Goal: Navigation & Orientation: Find specific page/section

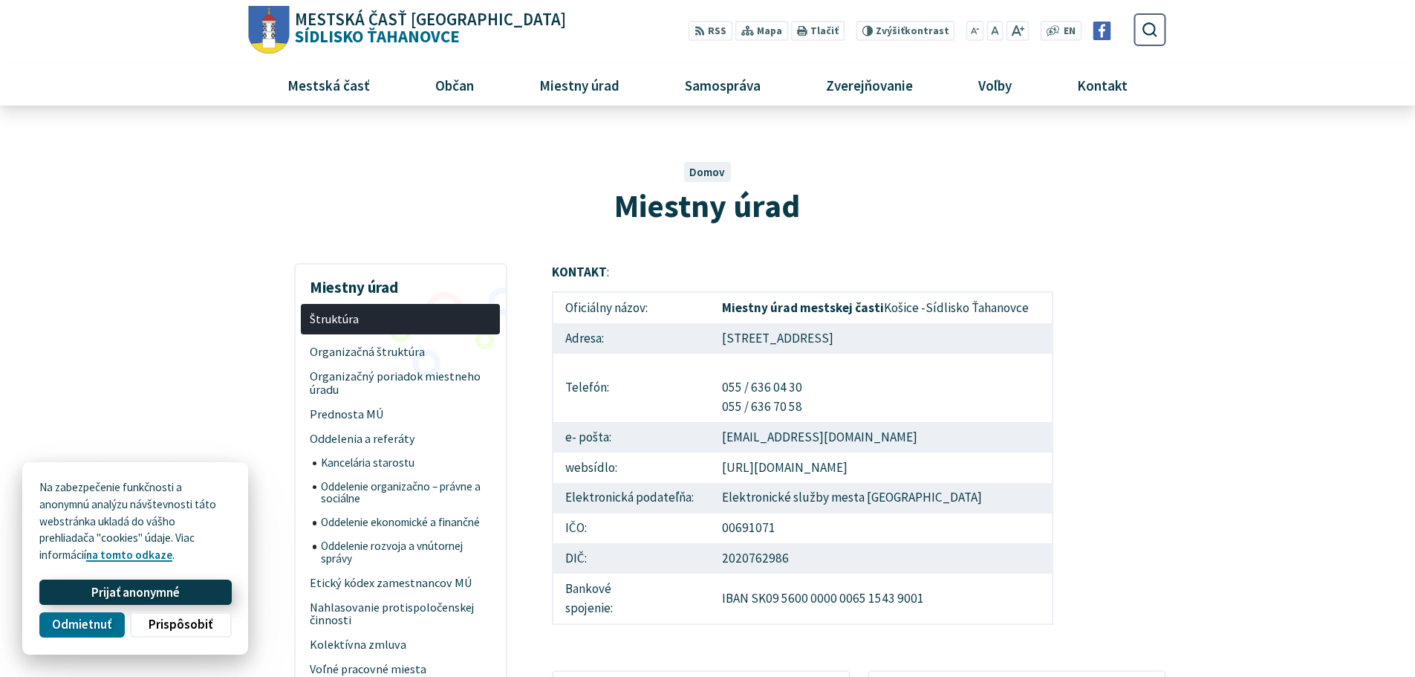
click at [169, 593] on span "Prijať anonymné" at bounding box center [135, 592] width 88 height 16
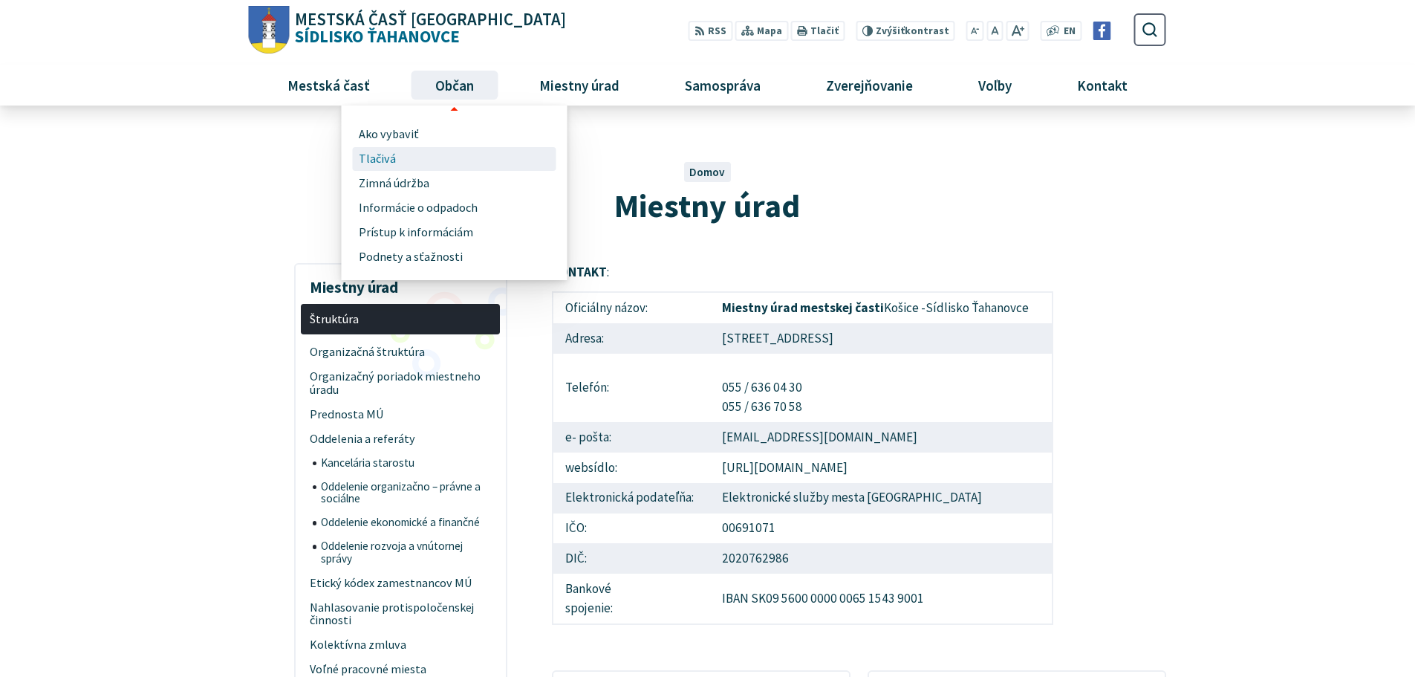
click at [379, 151] on span "Tlačivá" at bounding box center [377, 159] width 37 height 25
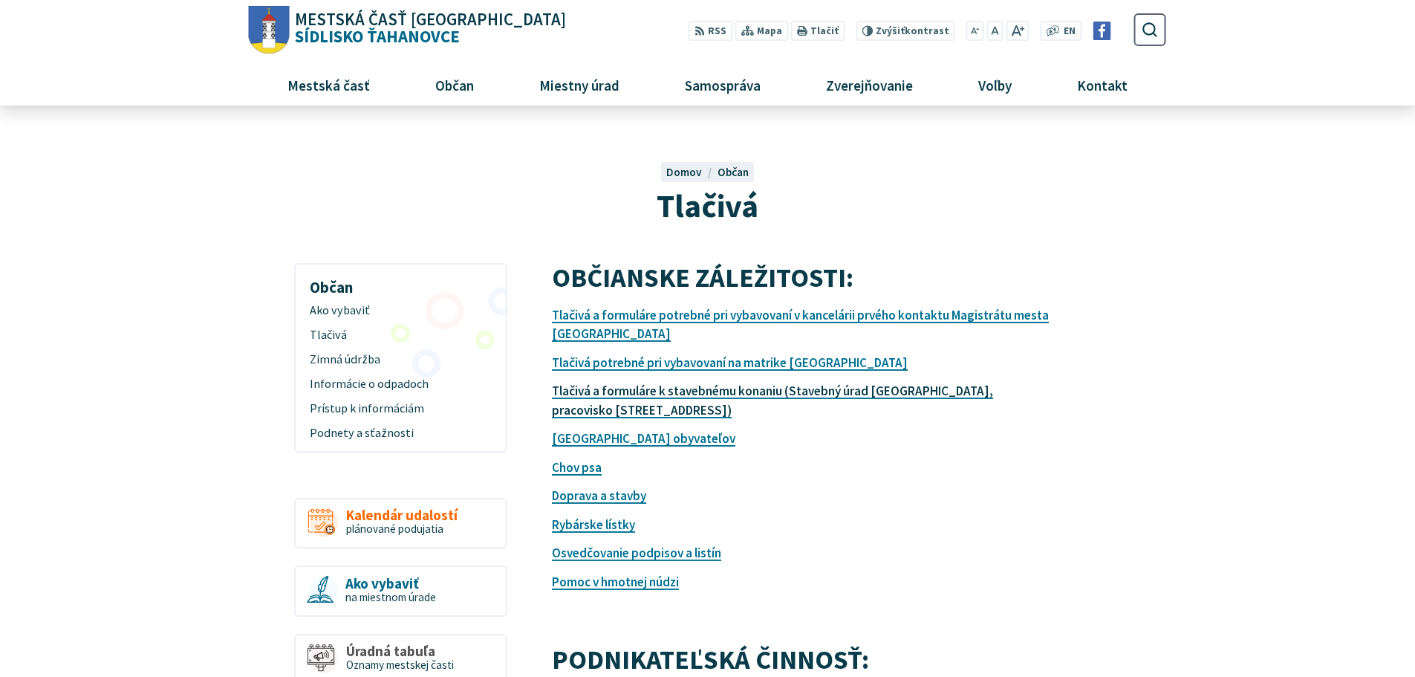
click at [619, 385] on link "Tlačivá a formuláre k stavebnému konaniu (Stavebný úrad Košice, pracovisko Hvie…" at bounding box center [772, 400] width 441 height 36
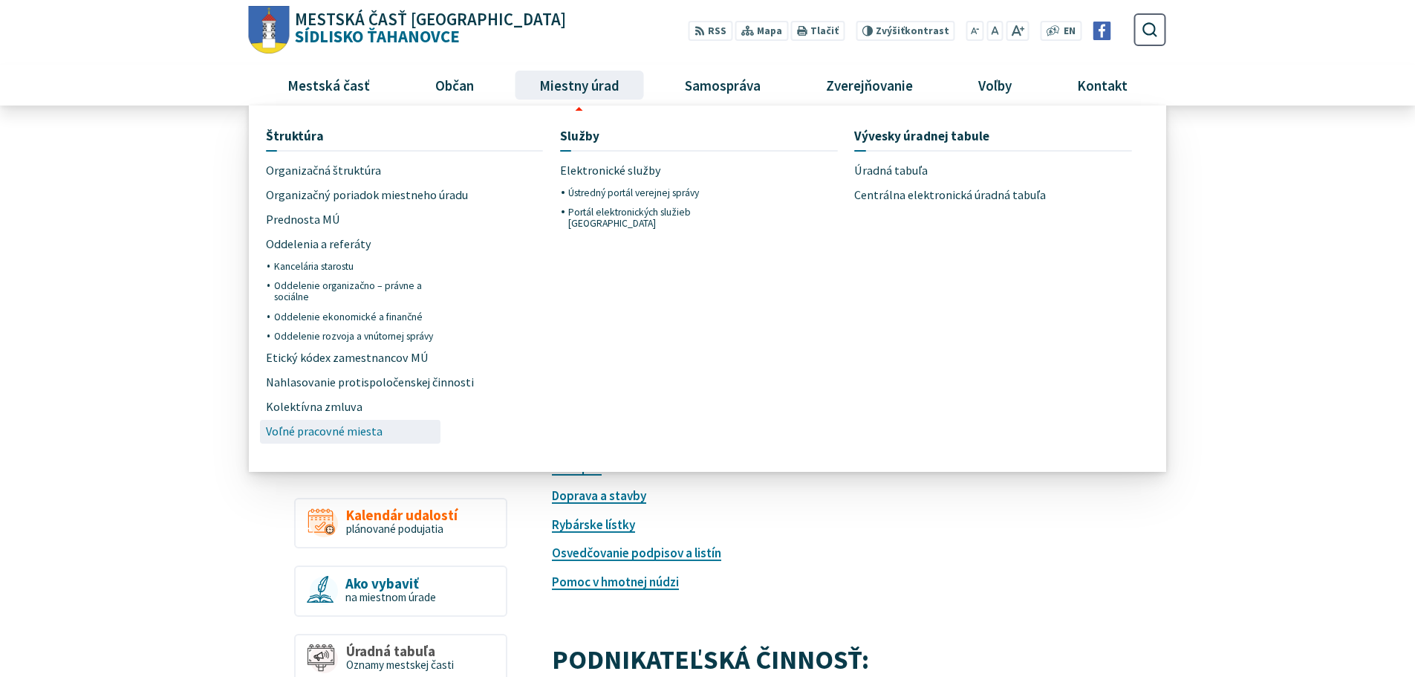
click at [320, 430] on span "Voľné pracovné miesta" at bounding box center [324, 432] width 117 height 25
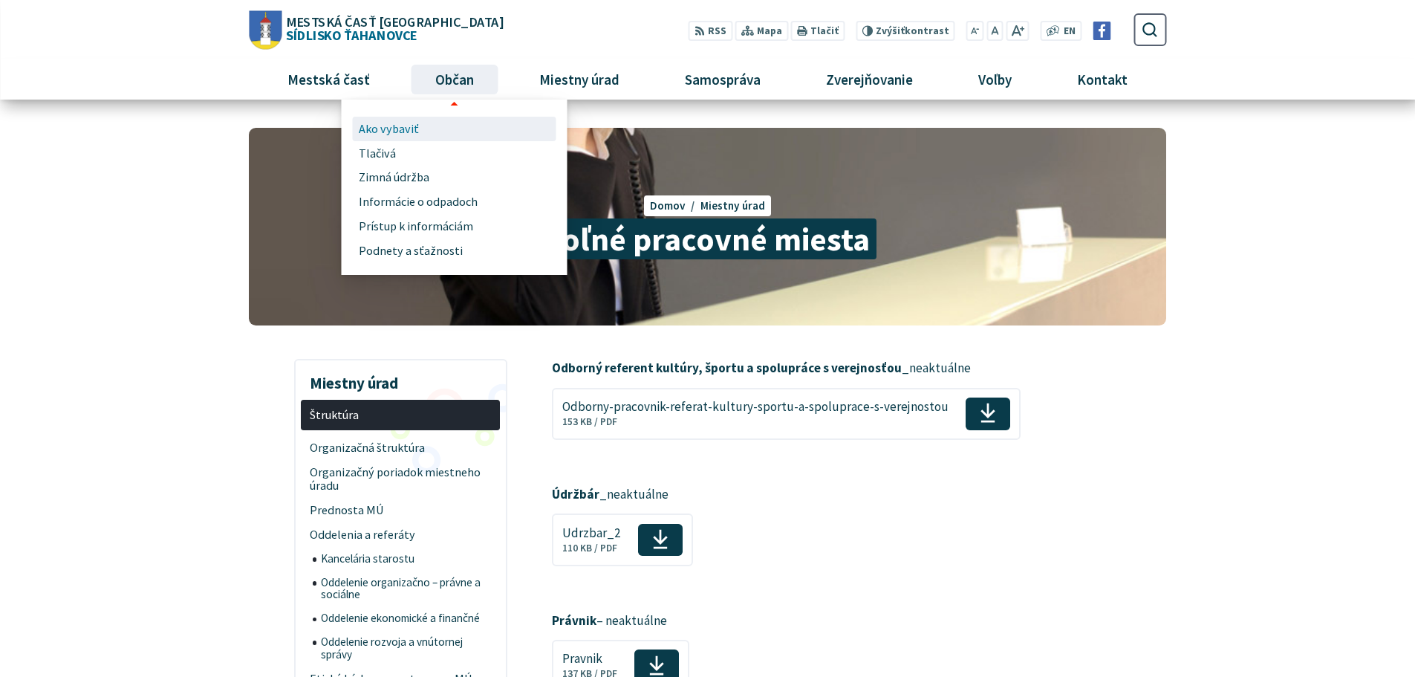
click at [405, 130] on span "Ako vybaviť" at bounding box center [389, 129] width 60 height 25
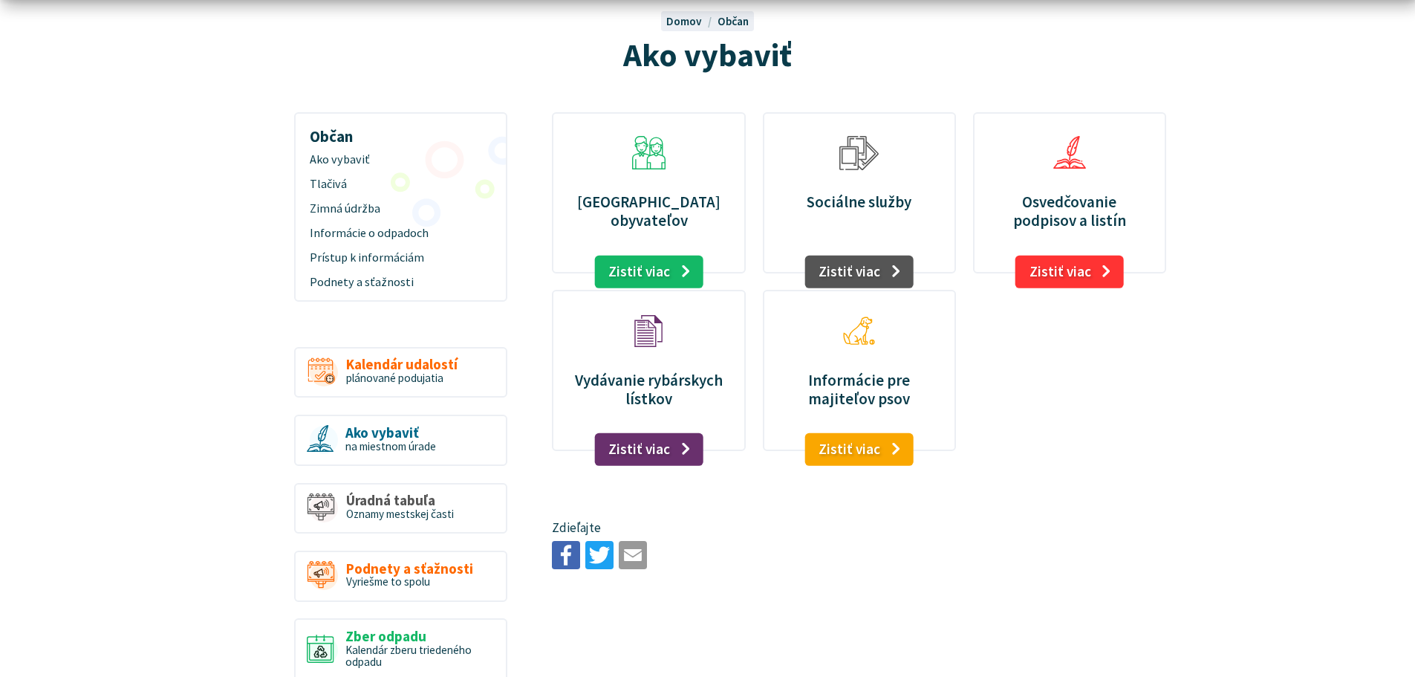
scroll to position [223, 0]
